Goal: Task Accomplishment & Management: Manage account settings

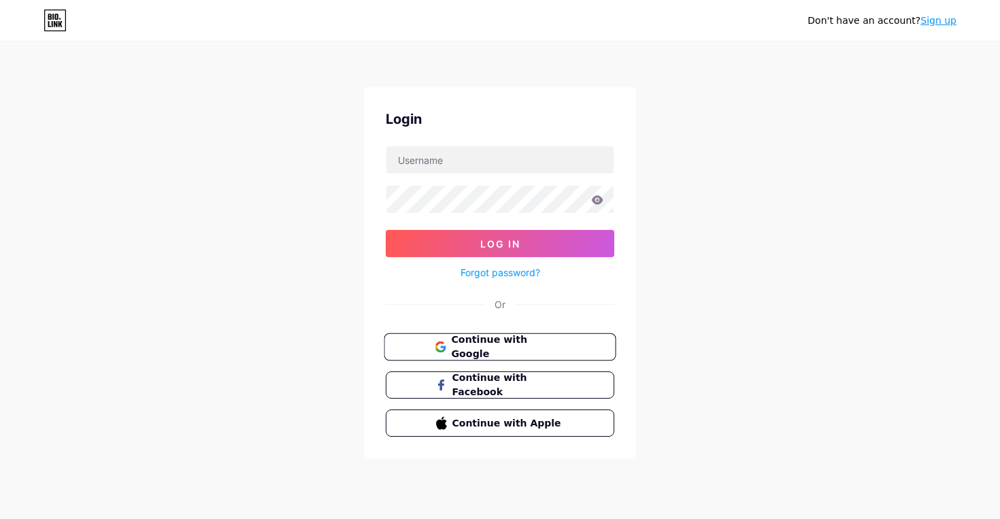
click at [562, 347] on span "Continue with Google" at bounding box center [508, 347] width 114 height 29
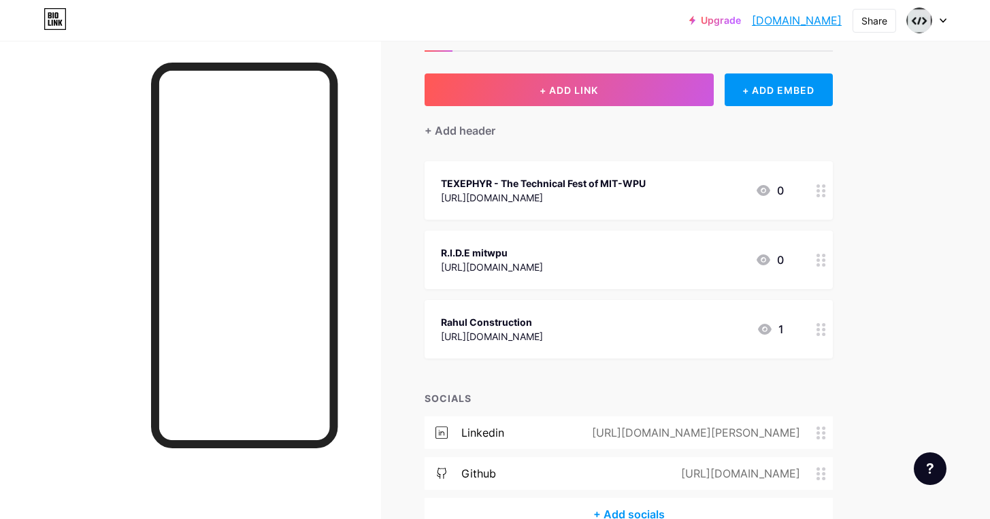
scroll to position [56, 0]
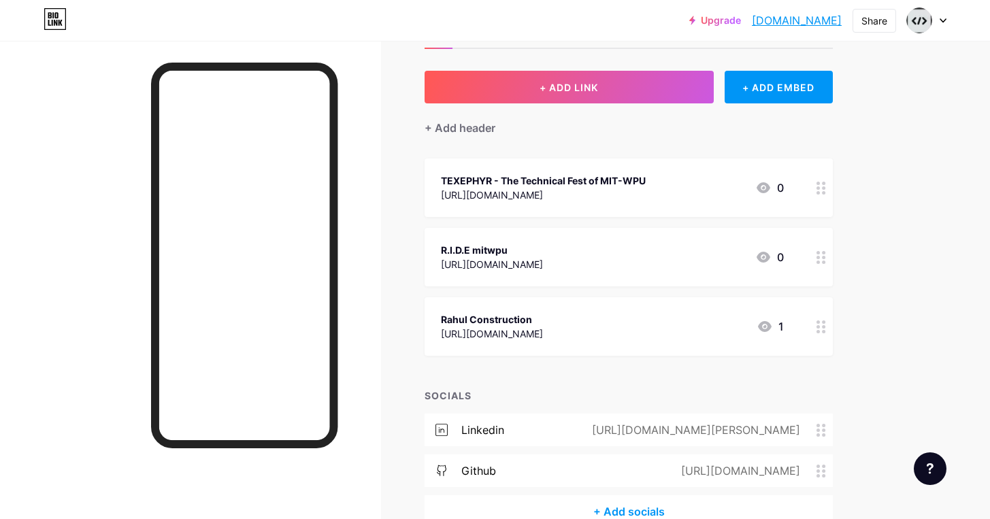
click at [769, 327] on icon at bounding box center [765, 326] width 14 height 11
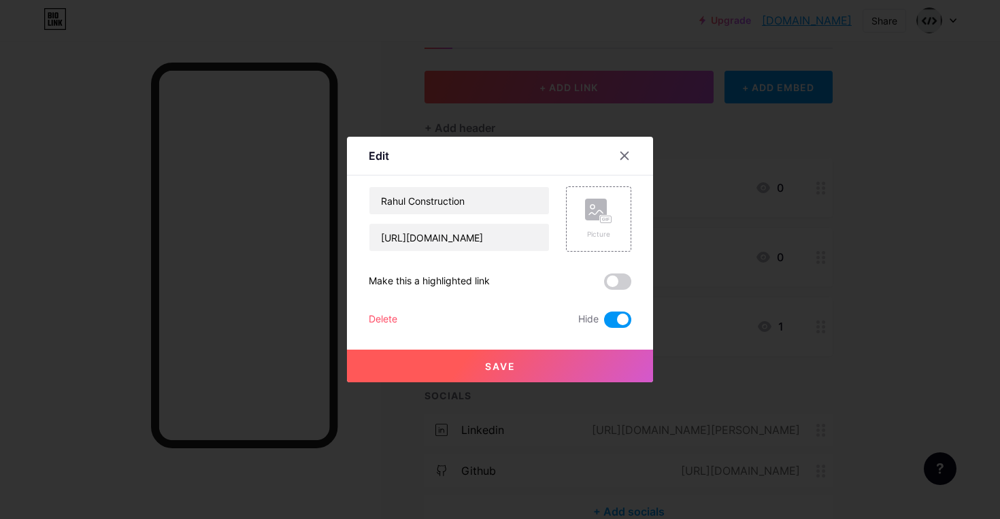
click at [618, 317] on span at bounding box center [617, 320] width 27 height 16
click at [604, 323] on input "checkbox" at bounding box center [604, 323] width 0 height 0
click at [618, 317] on span at bounding box center [617, 320] width 27 height 16
click at [604, 323] on input "checkbox" at bounding box center [604, 323] width 0 height 0
click at [610, 320] on span at bounding box center [617, 320] width 27 height 16
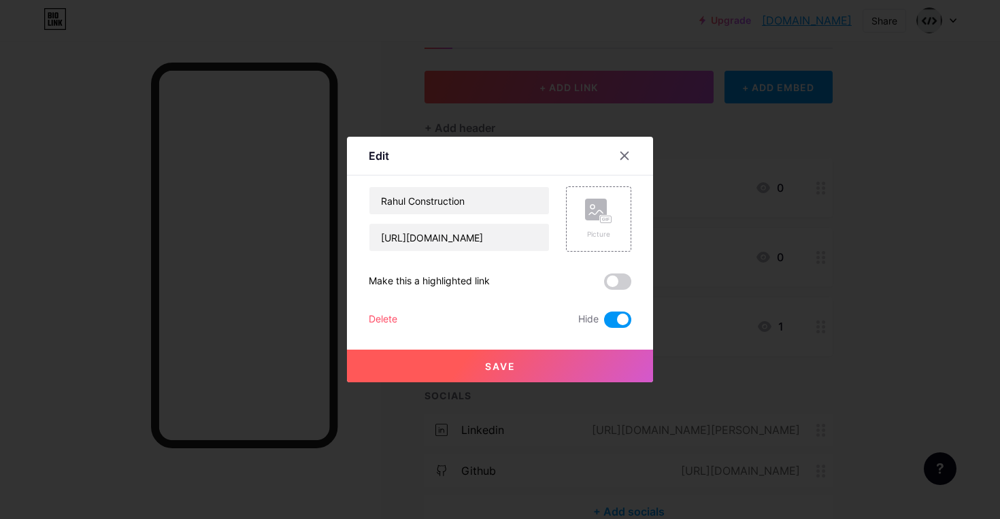
click at [604, 323] on input "checkbox" at bounding box center [604, 323] width 0 height 0
click at [577, 359] on button "Save" at bounding box center [500, 366] width 306 height 33
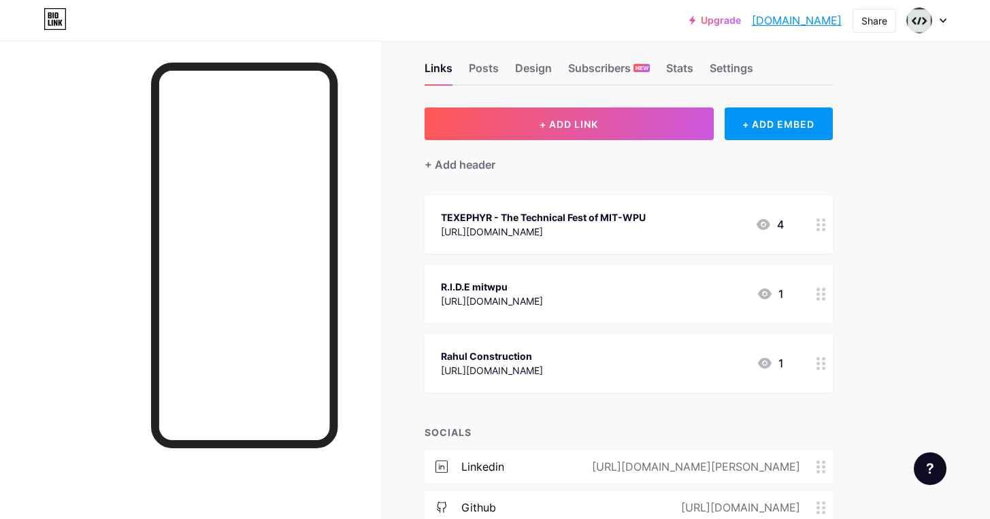
scroll to position [0, 0]
